Goal: Find specific page/section: Find specific page/section

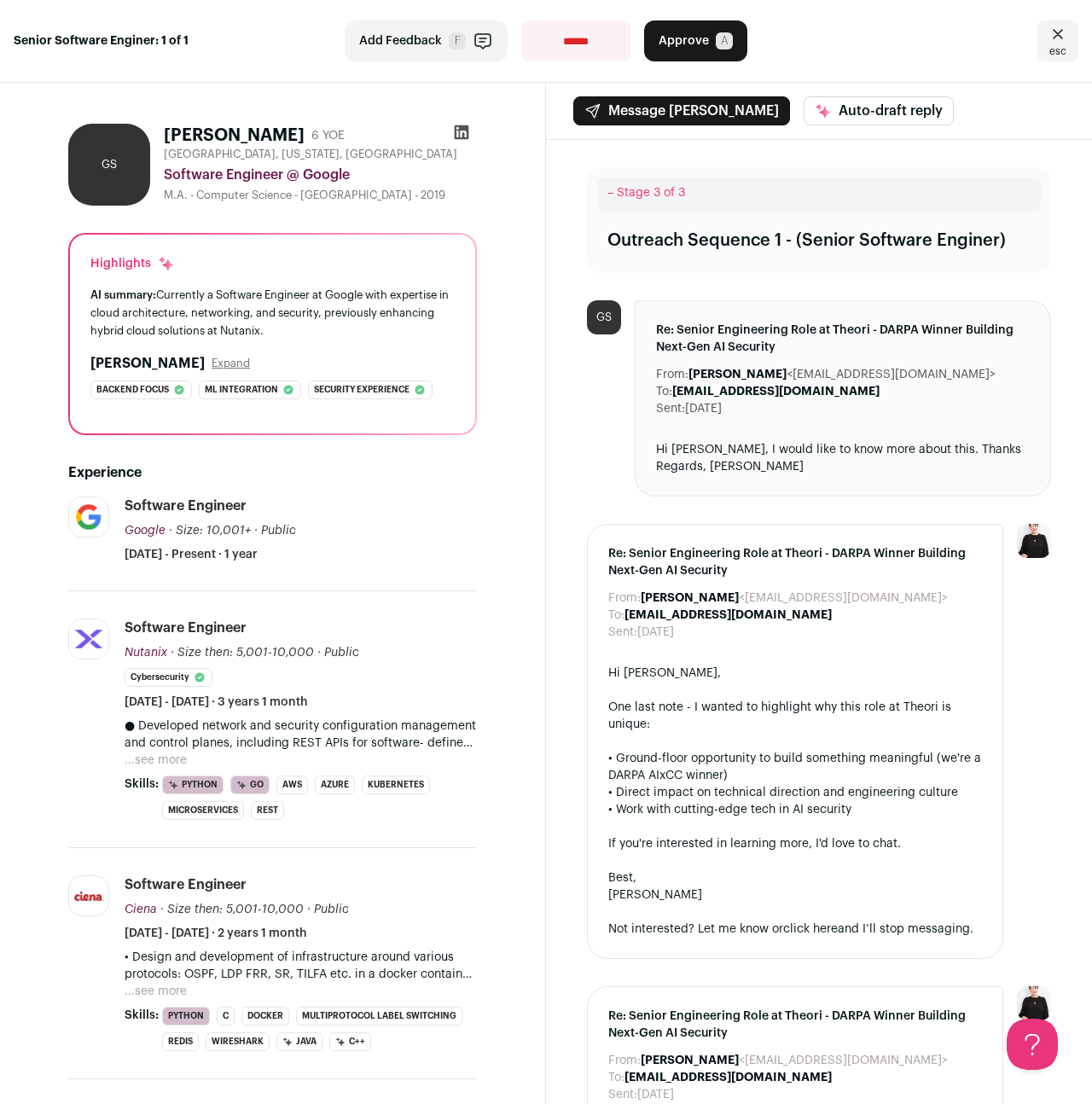
click at [1062, 43] on icon "Close" at bounding box center [1058, 34] width 20 height 20
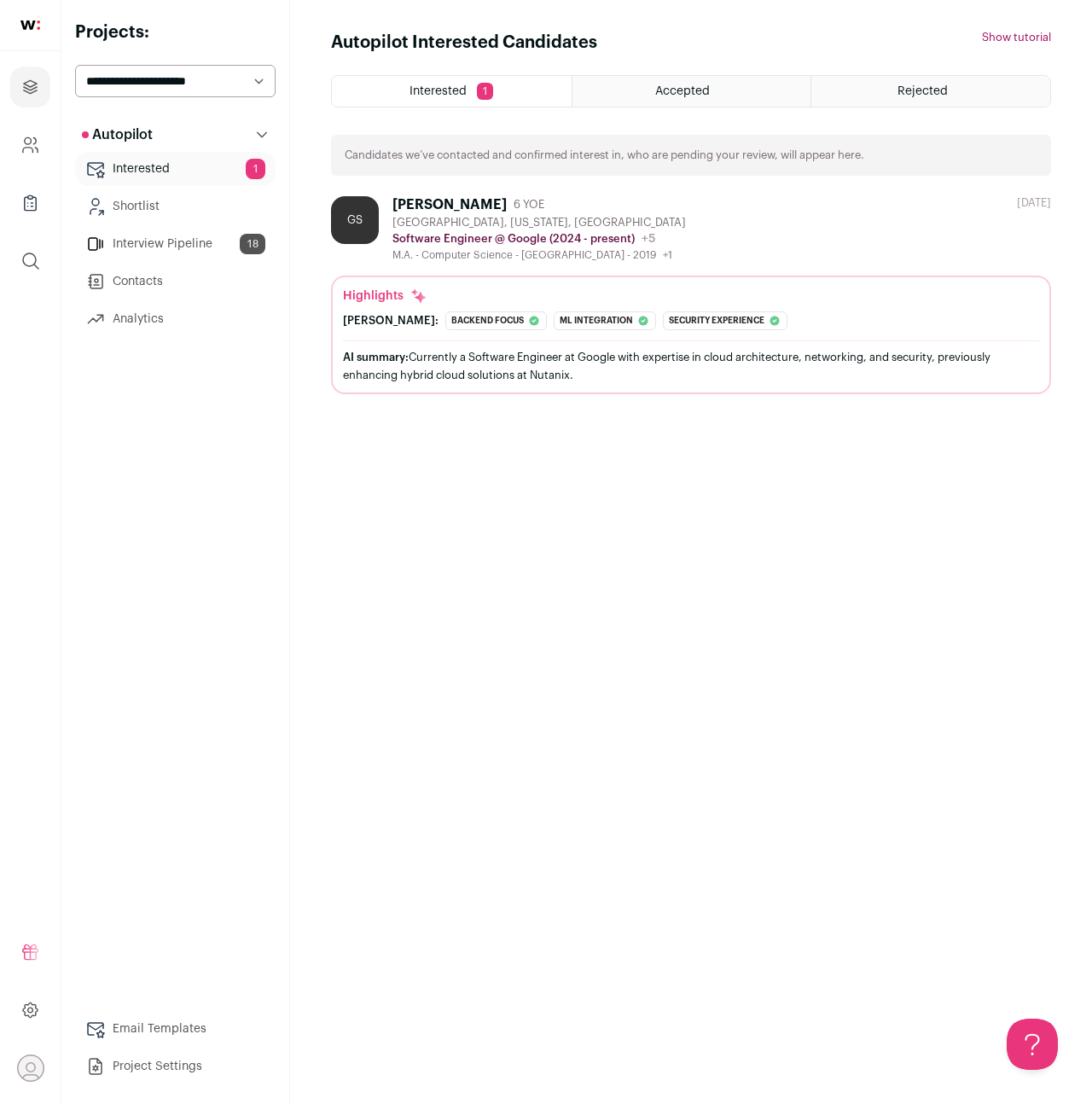
click at [456, 95] on span "Interested" at bounding box center [438, 91] width 57 height 12
click at [149, 172] on link "Interested 1" at bounding box center [176, 168] width 201 height 34
click at [152, 246] on link "Interview Pipeline 18" at bounding box center [176, 243] width 201 height 34
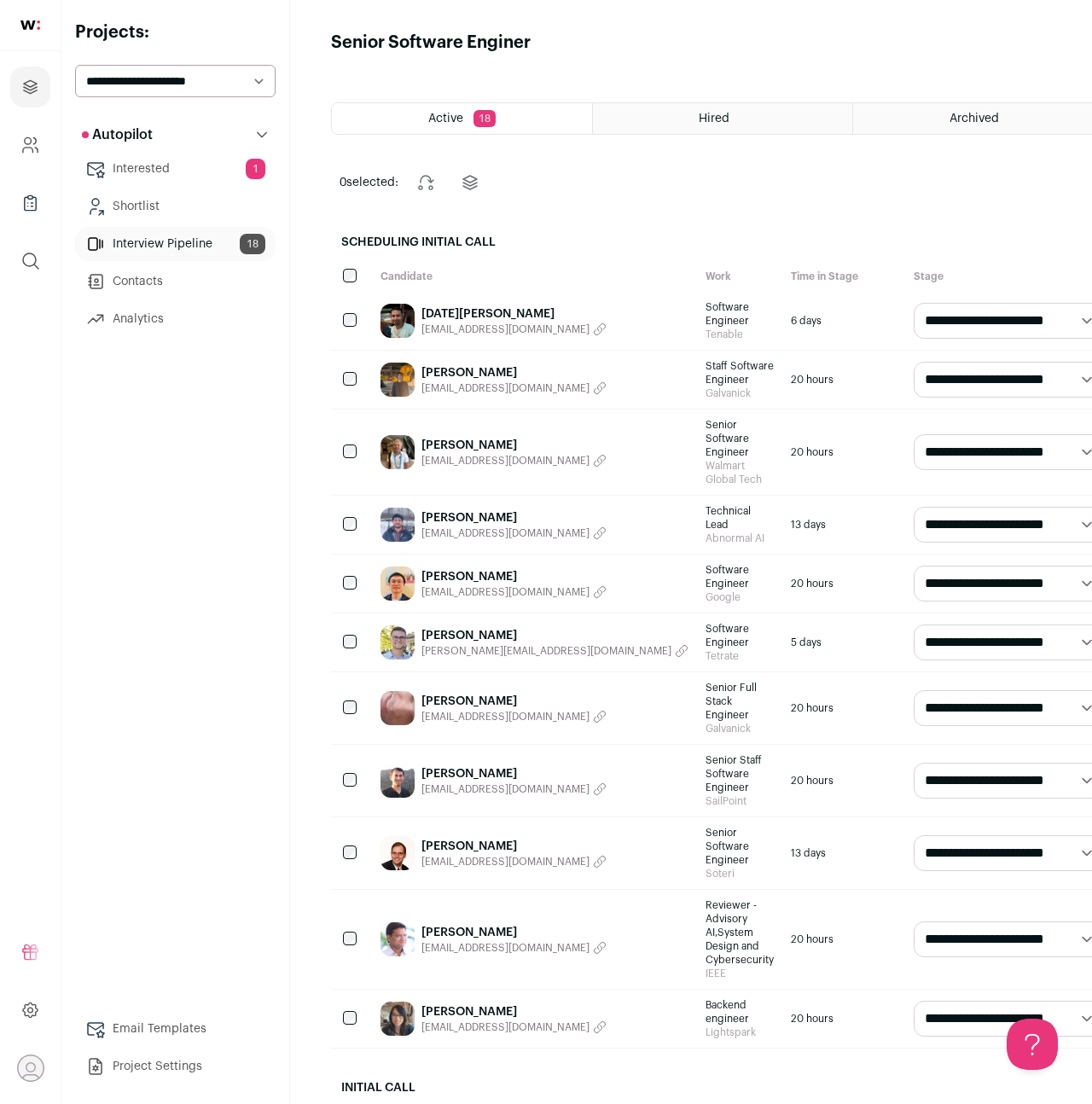
click at [459, 311] on link "Raja Krishnan" at bounding box center [513, 314] width 185 height 17
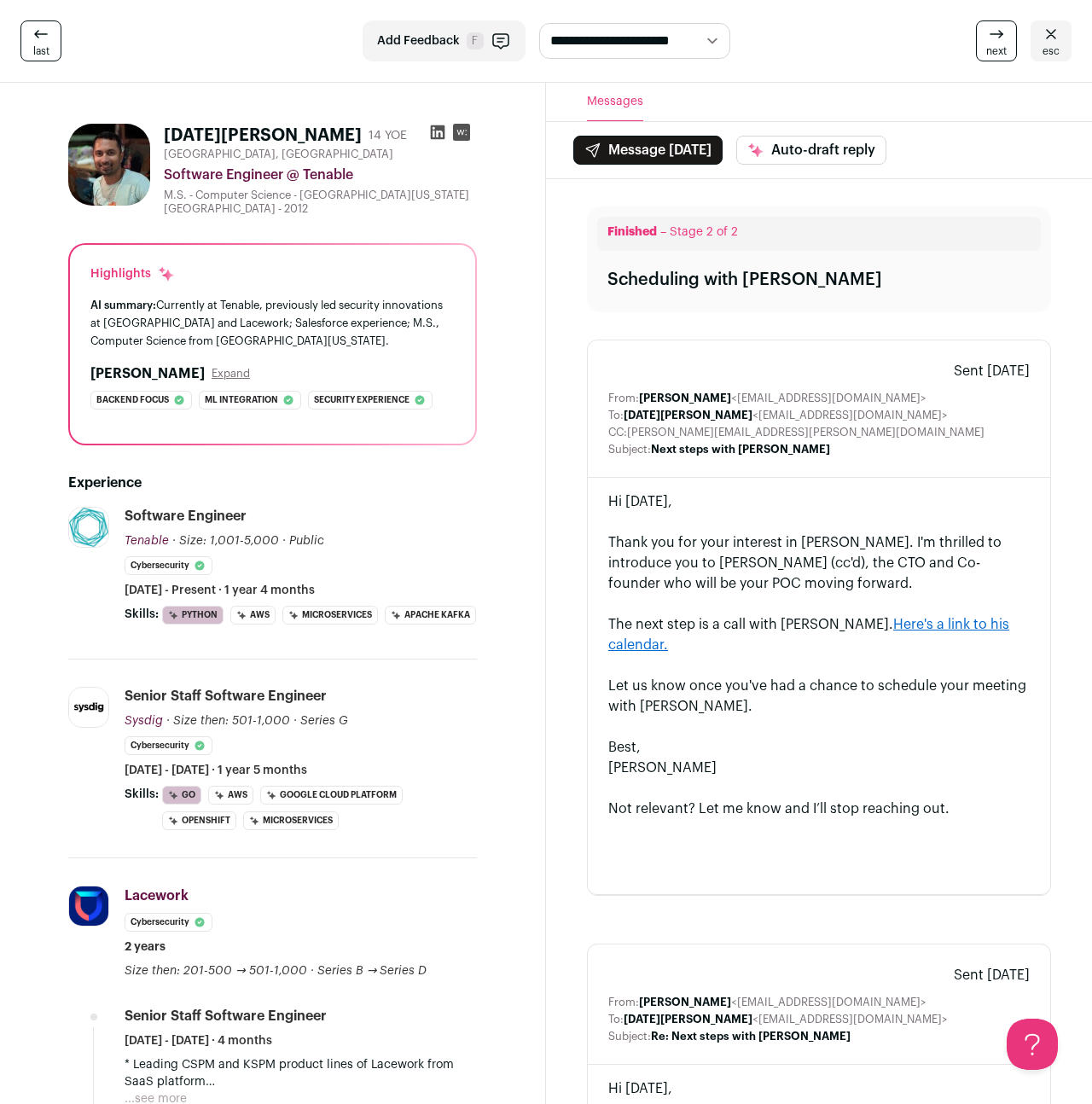
click at [439, 132] on icon at bounding box center [439, 133] width 15 height 15
